Goal: Task Accomplishment & Management: Manage account settings

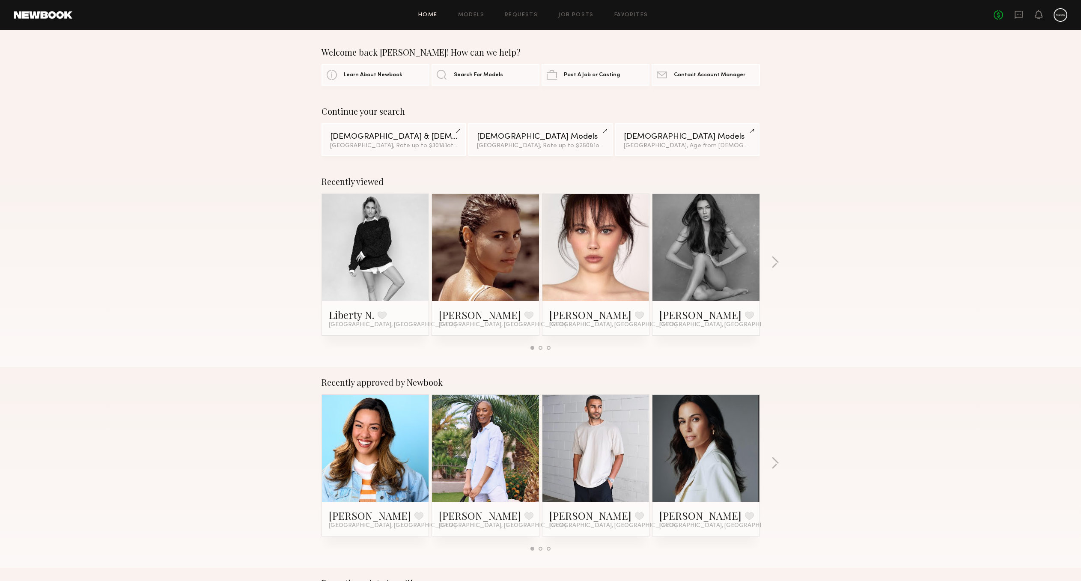
scroll to position [231, 0]
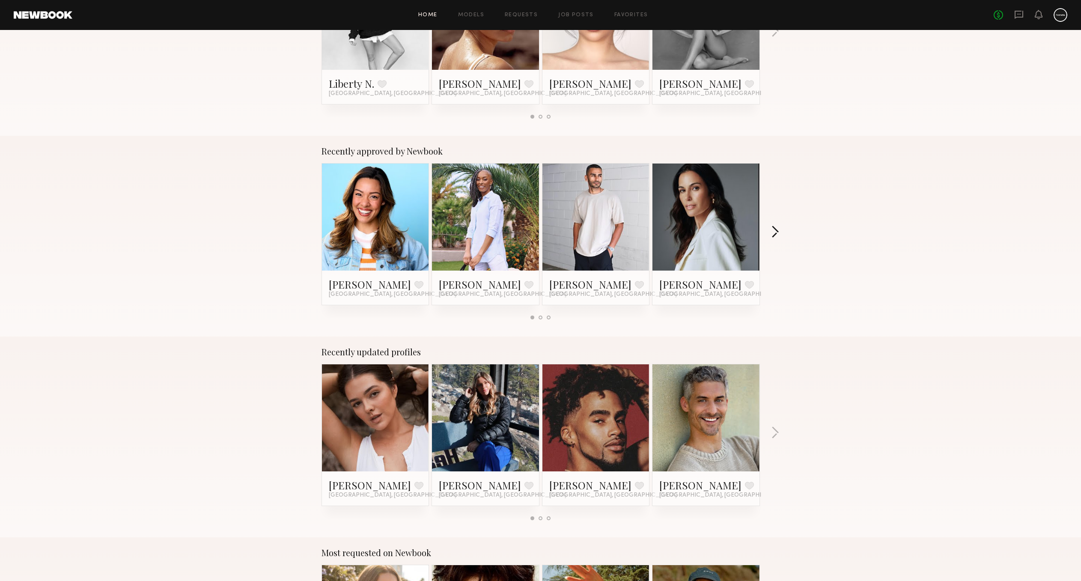
click at [778, 230] on button "button" at bounding box center [775, 233] width 8 height 14
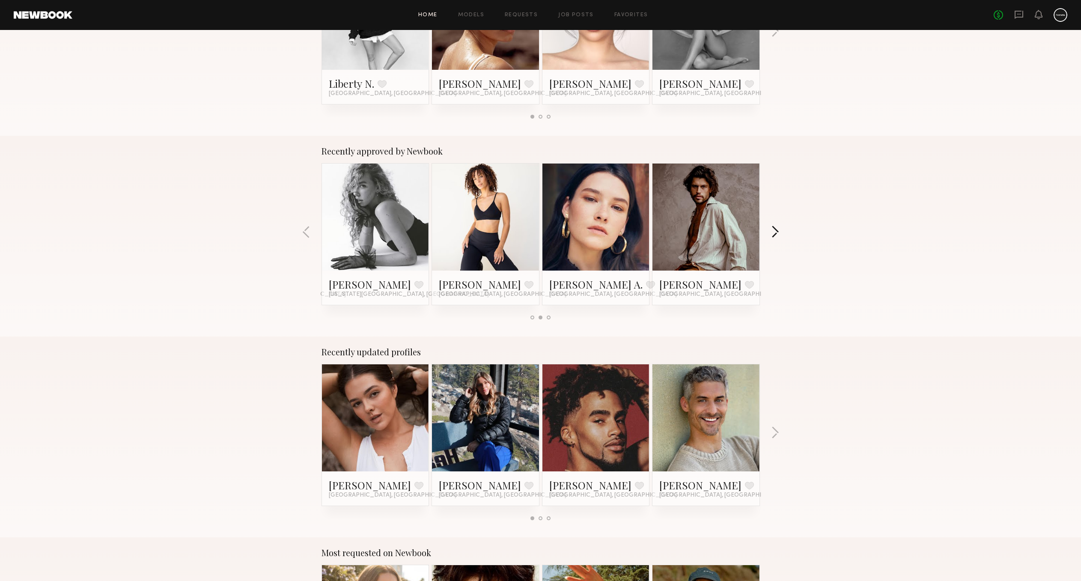
click at [778, 230] on button "button" at bounding box center [775, 233] width 8 height 14
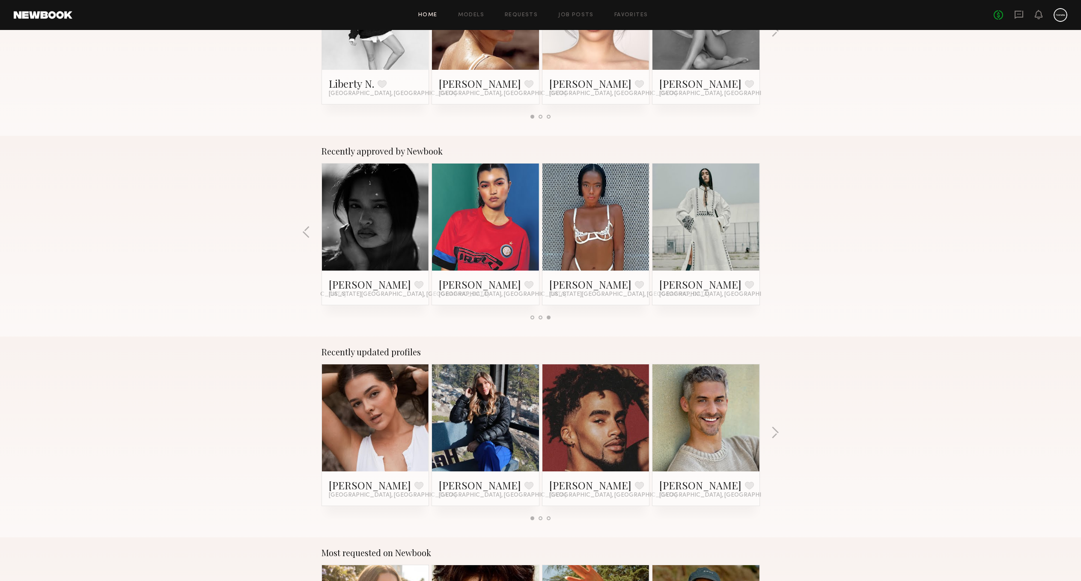
click at [778, 230] on div "Recently approved by Newbook Sammie R. Favorite Los Angeles, CA Robin H. Favori…" at bounding box center [540, 236] width 1081 height 201
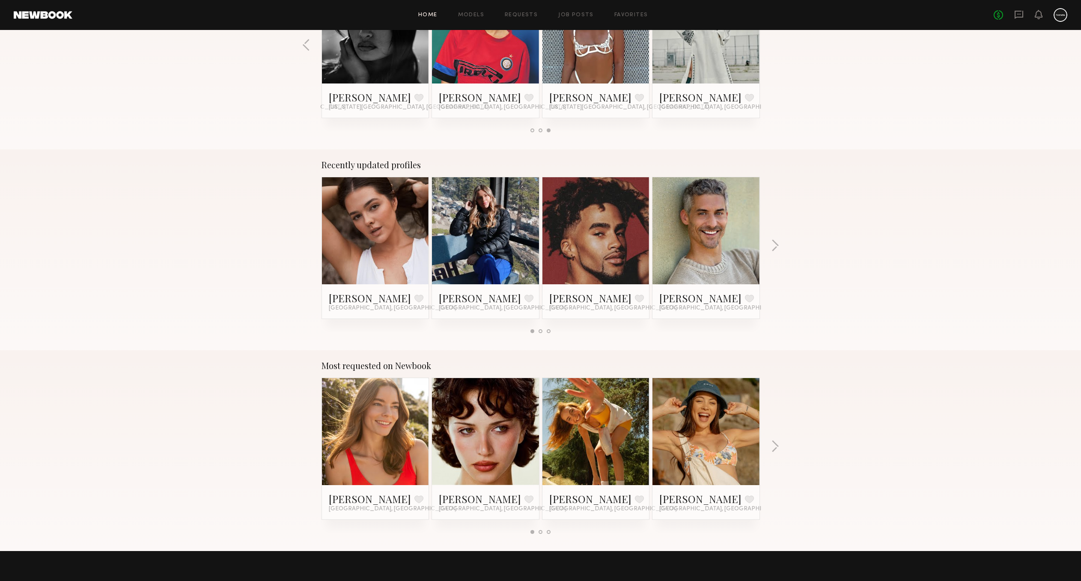
scroll to position [456, 0]
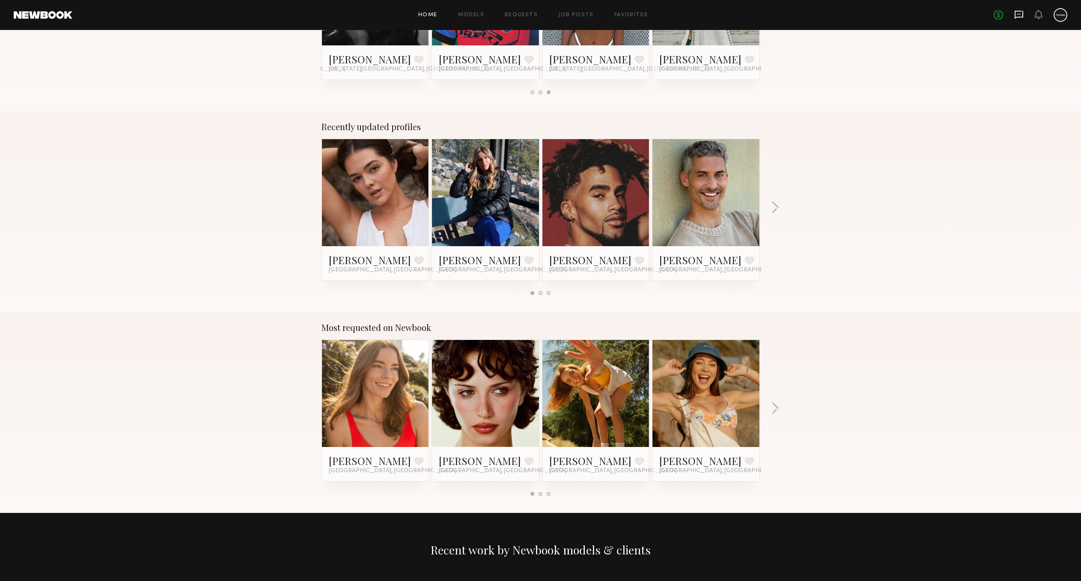
click at [1023, 16] on div "No fees up to $5,000" at bounding box center [1031, 15] width 74 height 14
click at [1020, 15] on icon at bounding box center [1018, 14] width 9 height 9
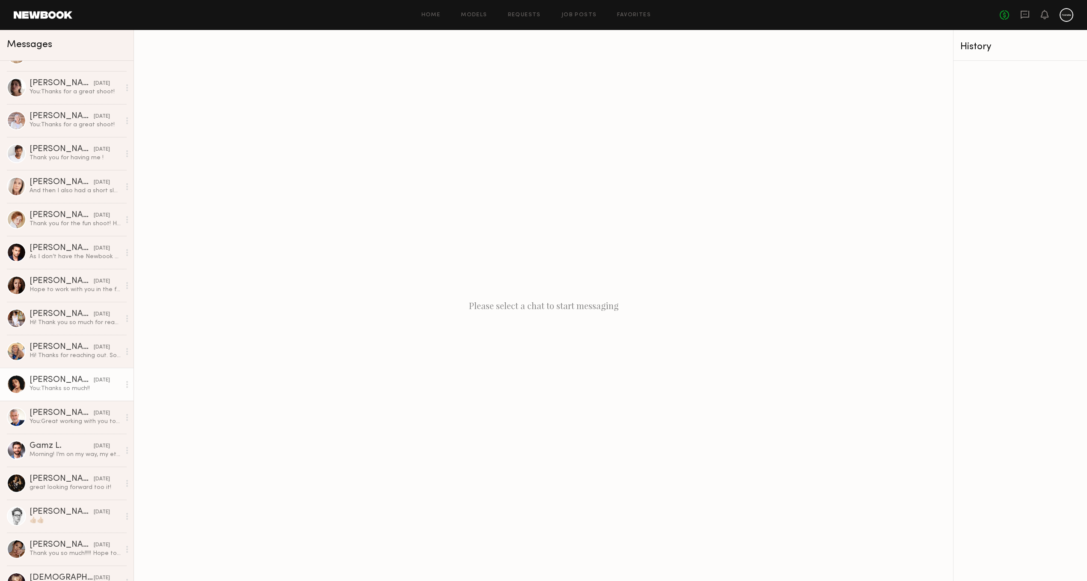
scroll to position [61, 0]
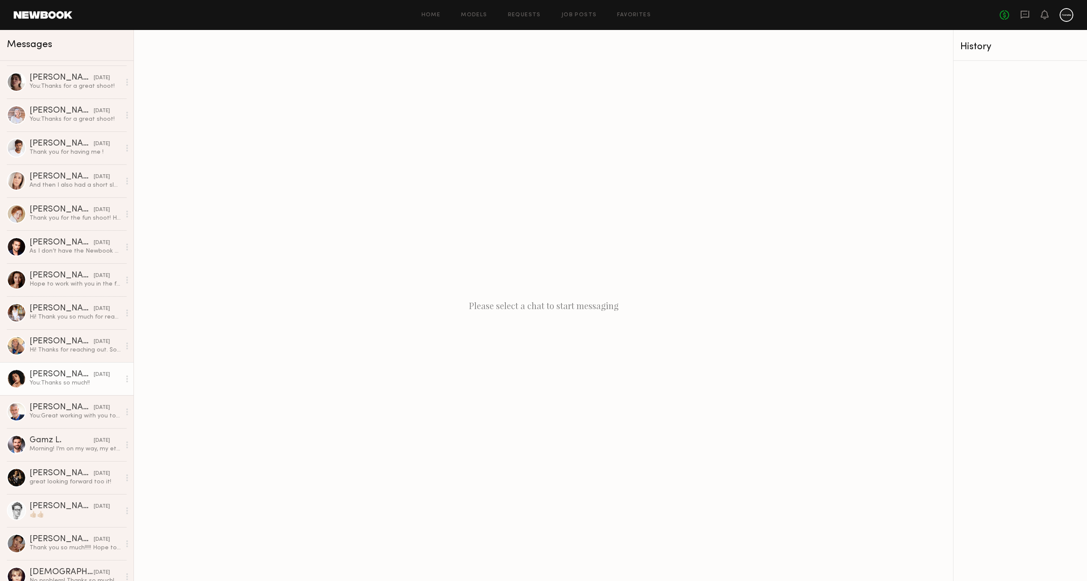
click at [48, 381] on div "You: Thanks so much!!" at bounding box center [75, 383] width 91 height 8
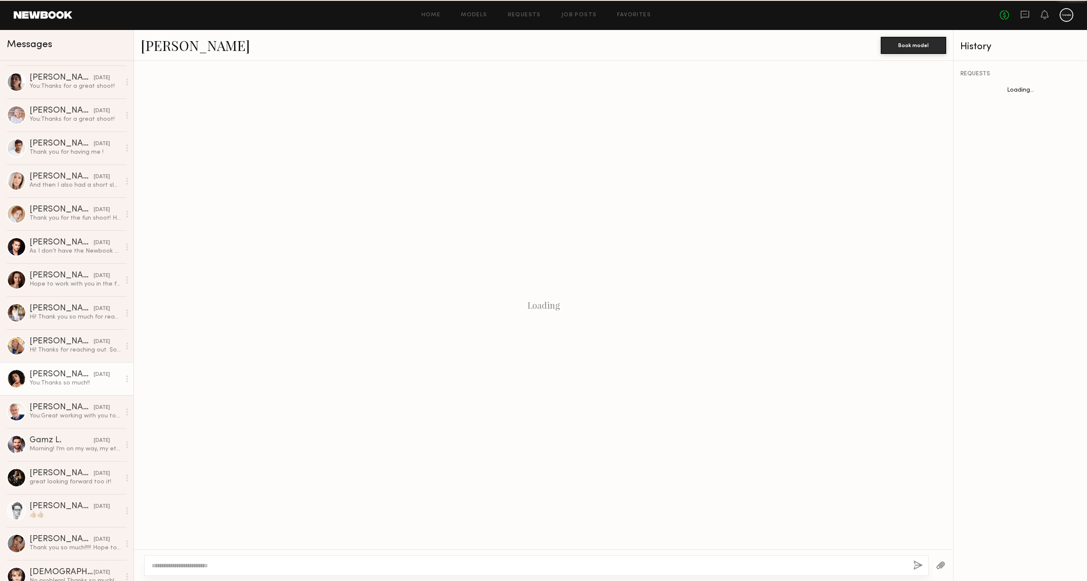
scroll to position [476, 0]
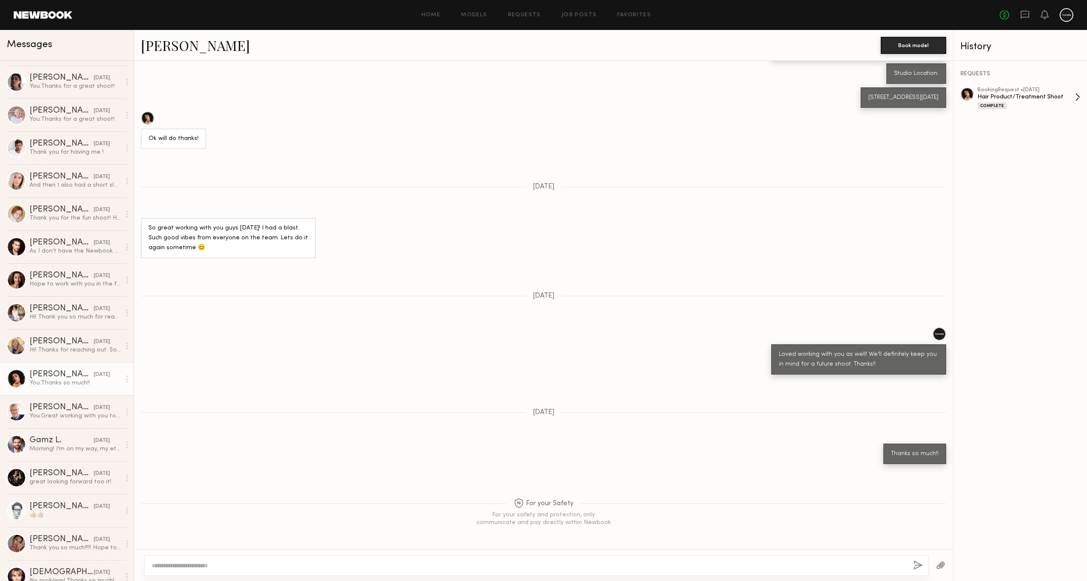
click at [1025, 100] on div "Hair Product/Treatment Shoot" at bounding box center [1027, 97] width 98 height 8
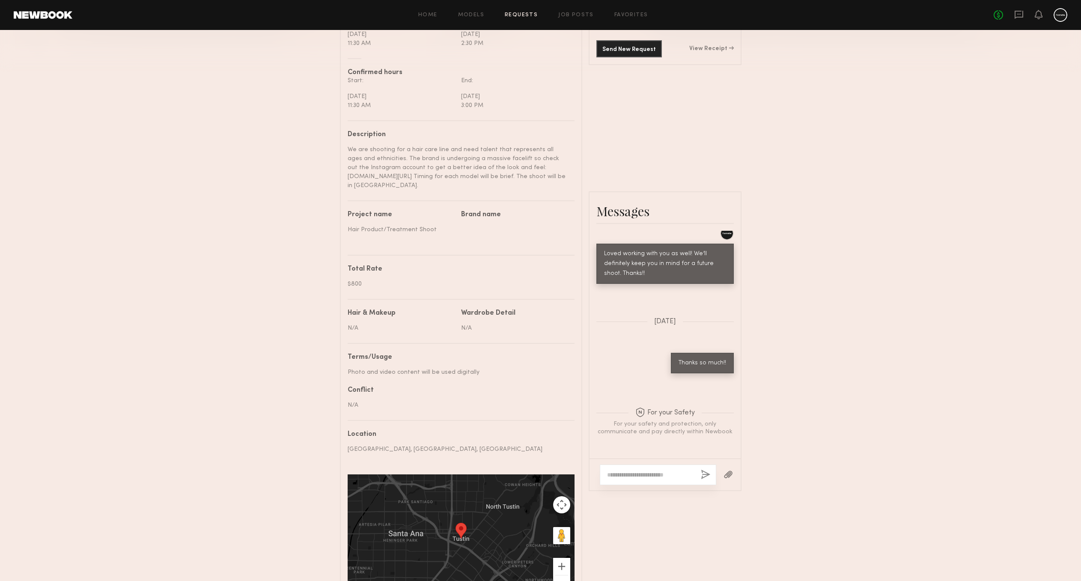
scroll to position [289, 0]
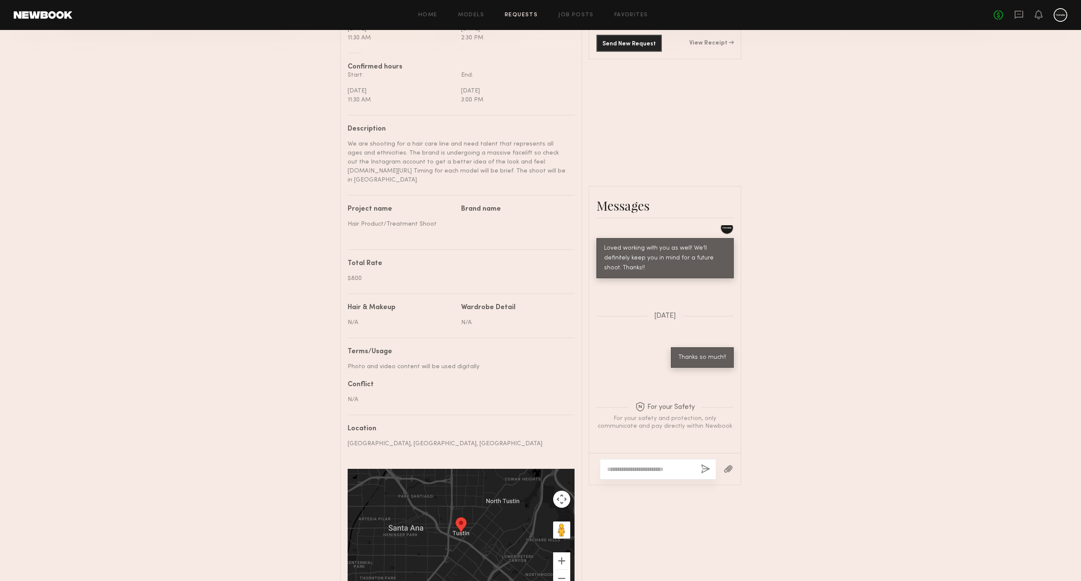
click at [377, 364] on div "Photo and video content will be used digitally" at bounding box center [458, 366] width 220 height 9
copy div "Photo and video content will be used digitally"
click at [263, 408] on div "Send request Model response Review hours worked Pay model Booking Request [PERS…" at bounding box center [540, 176] width 1081 height 857
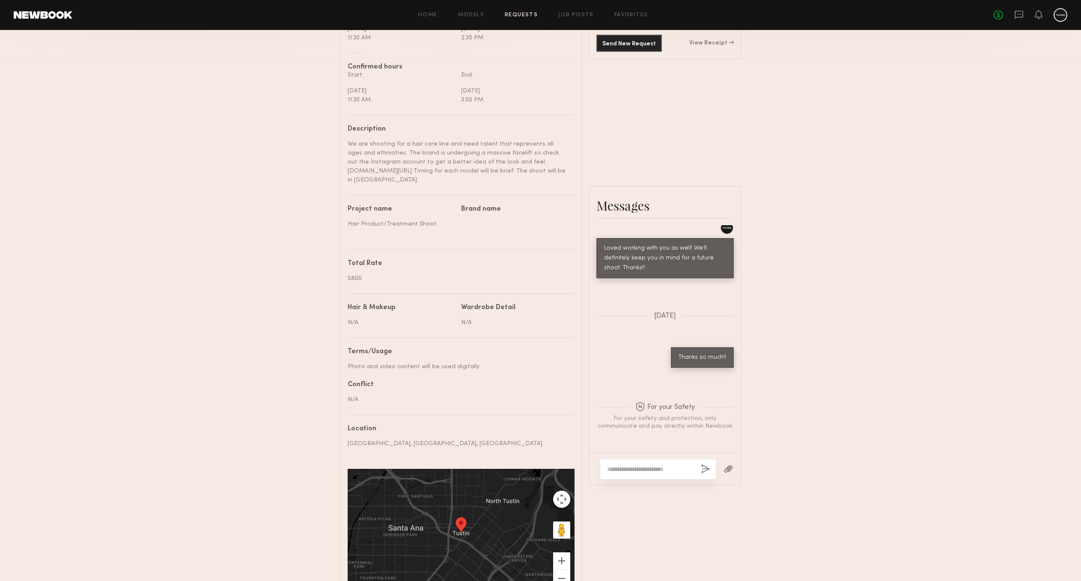
scroll to position [354, 0]
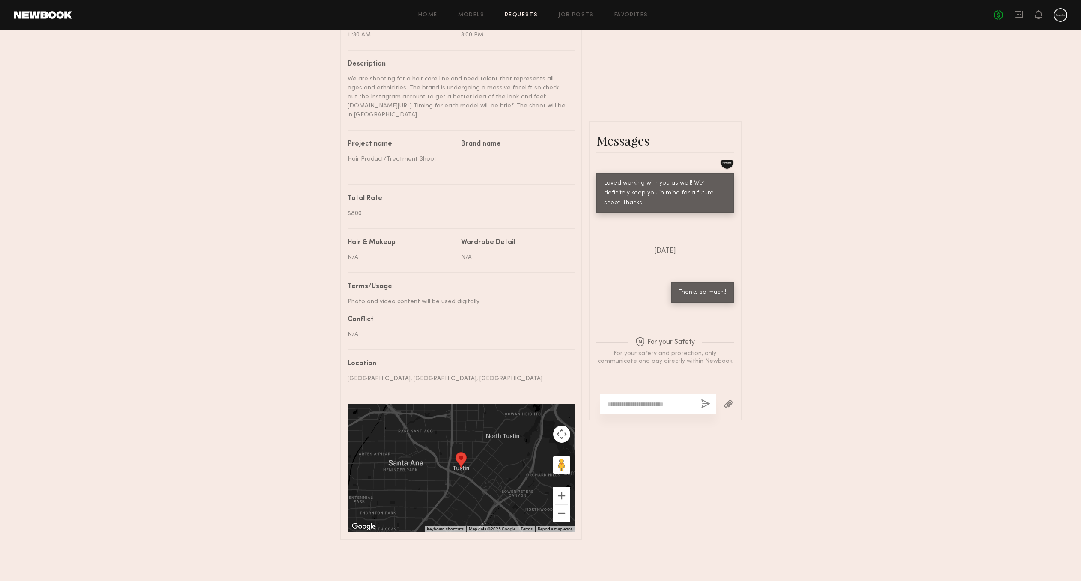
click at [235, 381] on div "Send request Model response Review hours worked Pay model Booking Request [PERS…" at bounding box center [540, 111] width 1081 height 857
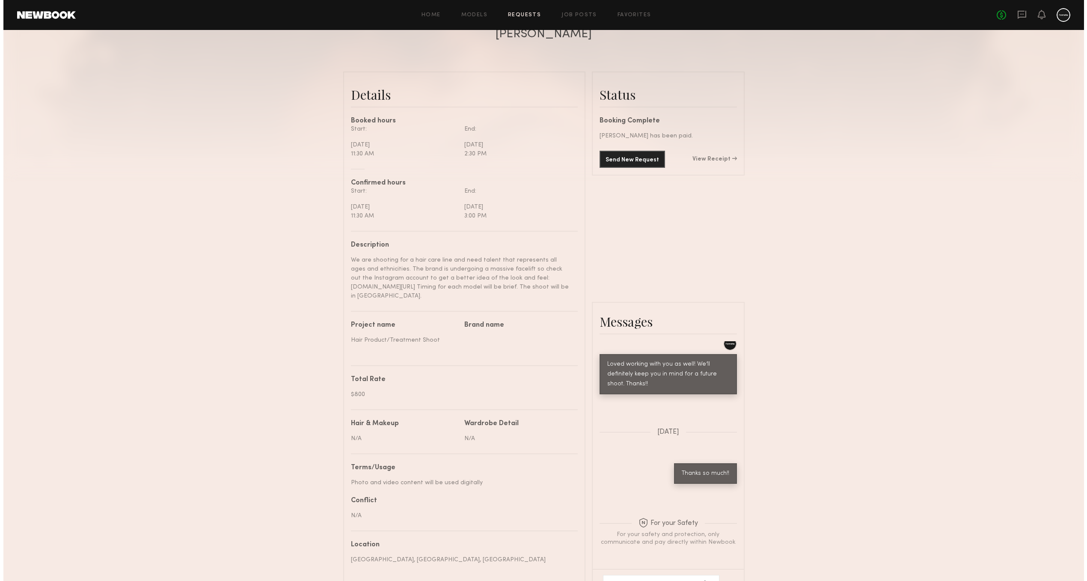
scroll to position [0, 0]
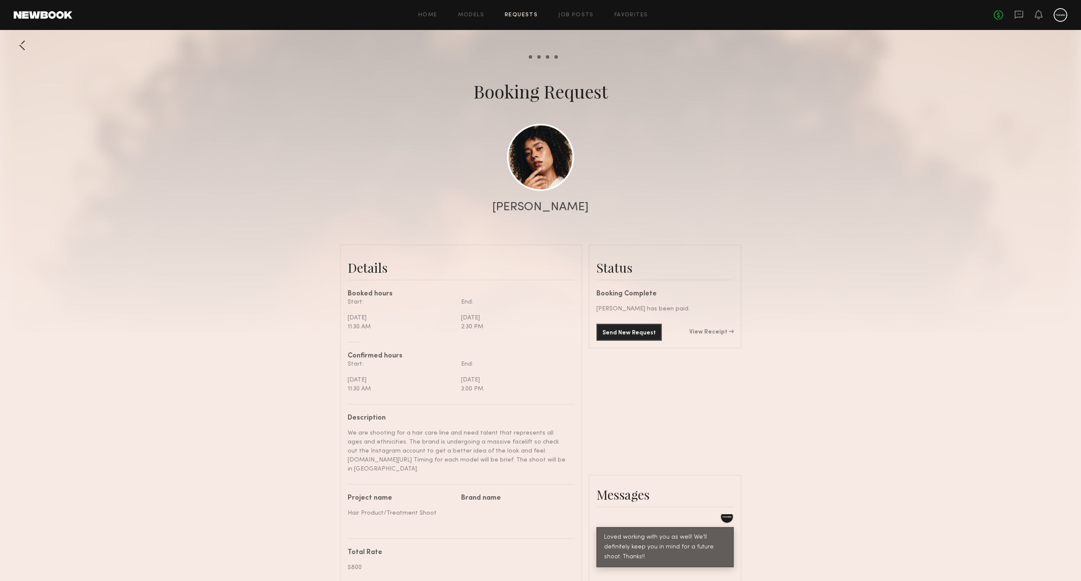
drag, startPoint x: 82, startPoint y: 92, endPoint x: 72, endPoint y: 69, distance: 25.9
click at [82, 92] on div "Booking Request" at bounding box center [540, 91] width 1081 height 24
click at [20, 42] on div at bounding box center [22, 45] width 17 height 17
